Goal: Check status: Check status

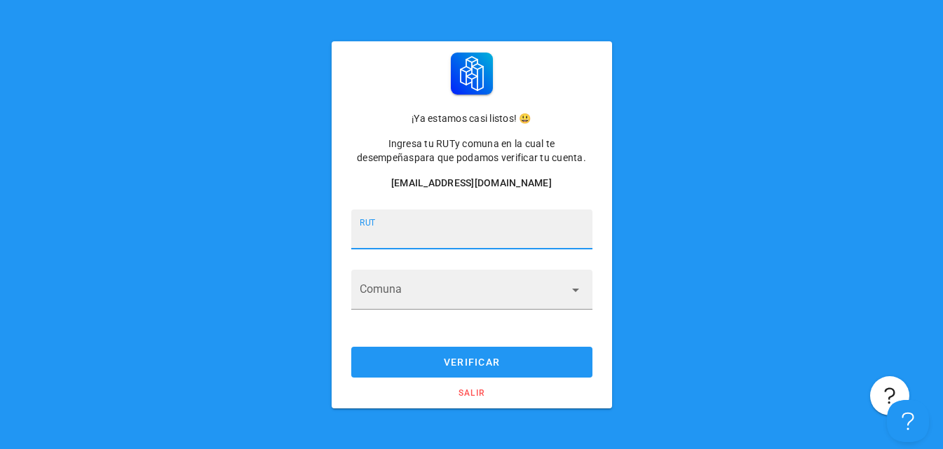
click at [389, 229] on input "RUT" at bounding box center [472, 236] width 224 height 22
type input "16.031.139-8"
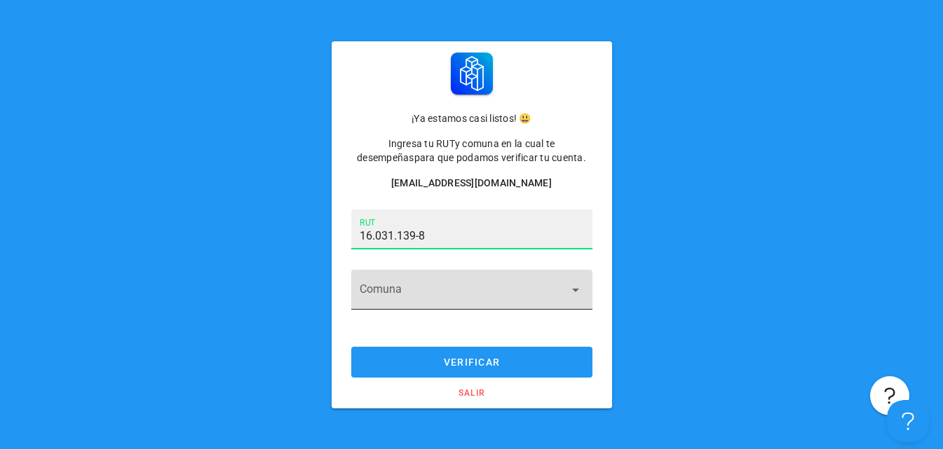
click at [452, 293] on input "Comuna" at bounding box center [462, 298] width 205 height 22
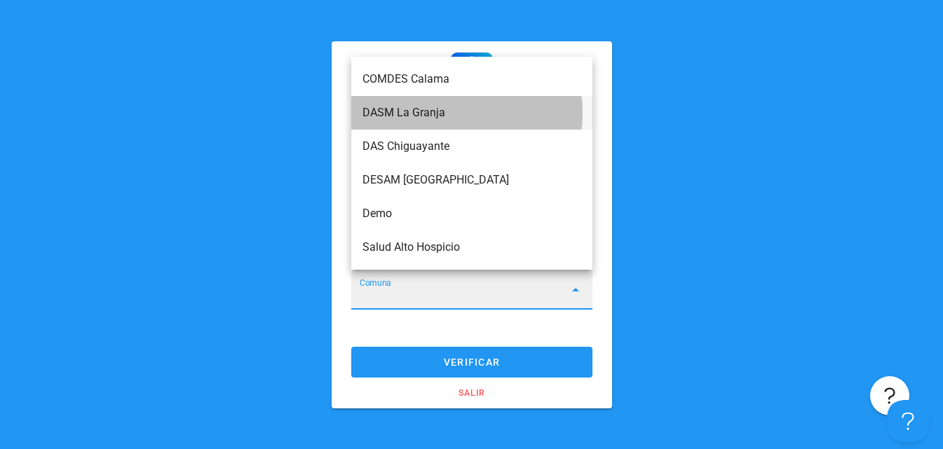
click at [420, 105] on div "DASM La Granja" at bounding box center [471, 112] width 219 height 30
type input "DASM La Granja"
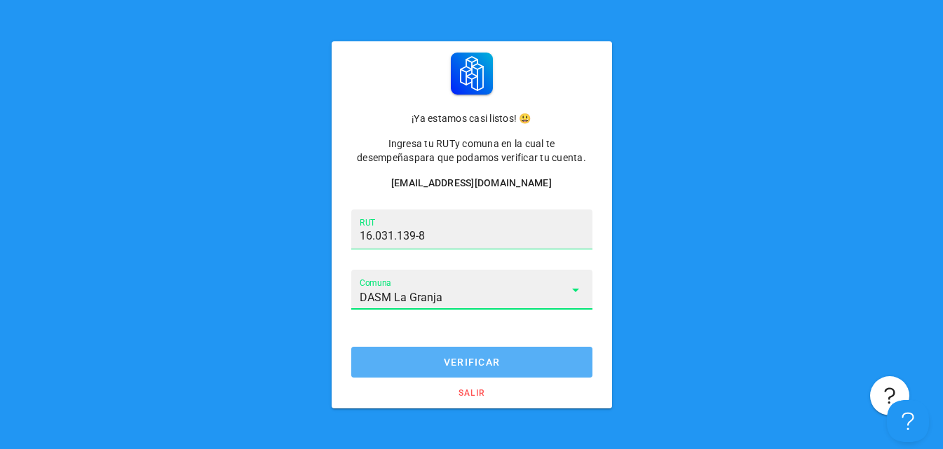
click at [482, 369] on button "verificar" at bounding box center [471, 362] width 241 height 31
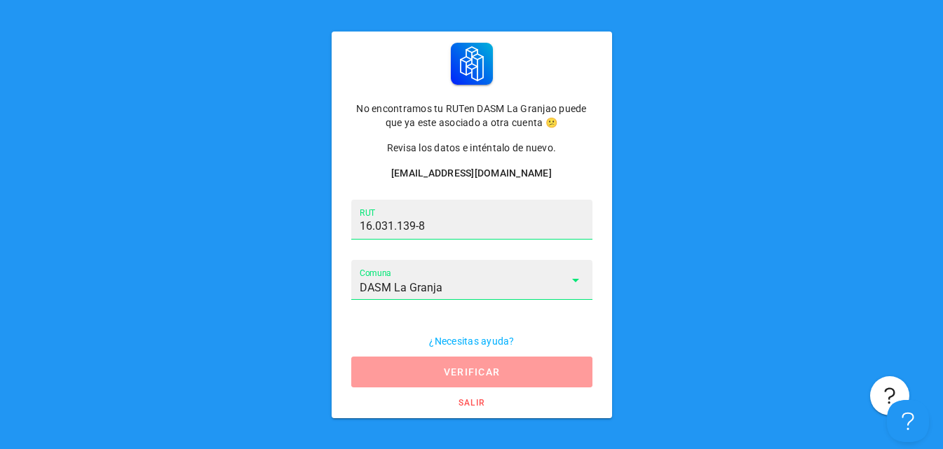
click at [482, 369] on span "verificar" at bounding box center [472, 372] width 214 height 11
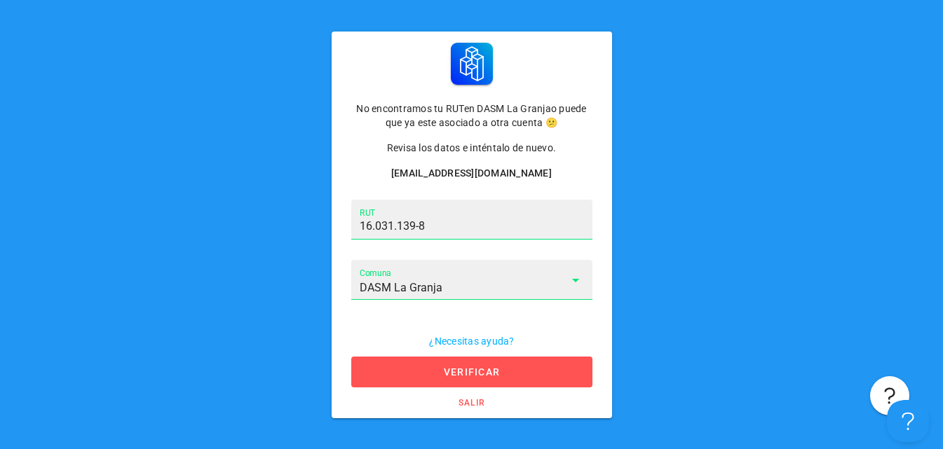
click at [458, 172] on div "[EMAIL_ADDRESS][DOMAIN_NAME]" at bounding box center [471, 173] width 241 height 14
drag, startPoint x: 507, startPoint y: 179, endPoint x: 385, endPoint y: 181, distance: 122.0
click at [385, 181] on div "No encontramos tu RUT en DASM La Granja o puede que ya este asociado a otra cue…" at bounding box center [472, 112] width 280 height 160
click at [552, 288] on input "DASM La Granja" at bounding box center [462, 288] width 205 height 22
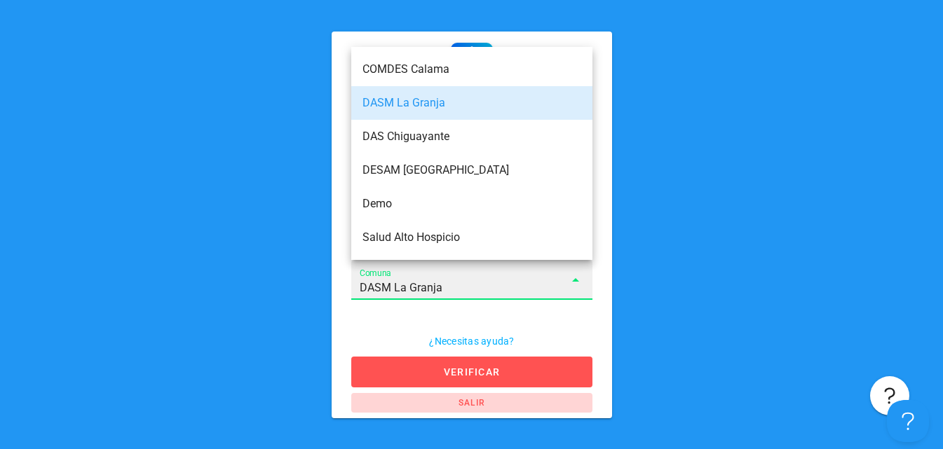
click at [473, 410] on link "salir" at bounding box center [471, 403] width 241 height 20
